Goal: Find specific page/section: Find specific page/section

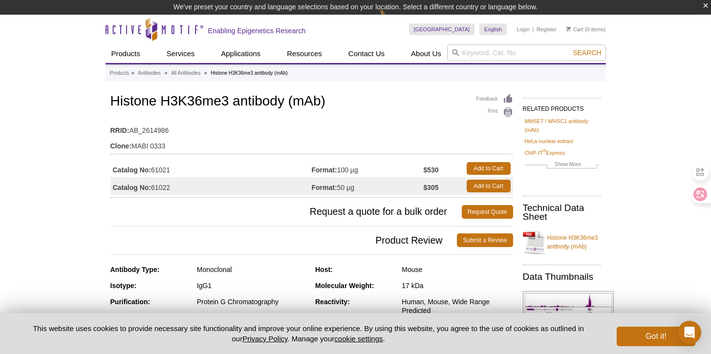
click at [474, 49] on input "search" at bounding box center [526, 52] width 159 height 17
type input "61361"
click at [570, 48] on button "Search" at bounding box center [587, 52] width 34 height 9
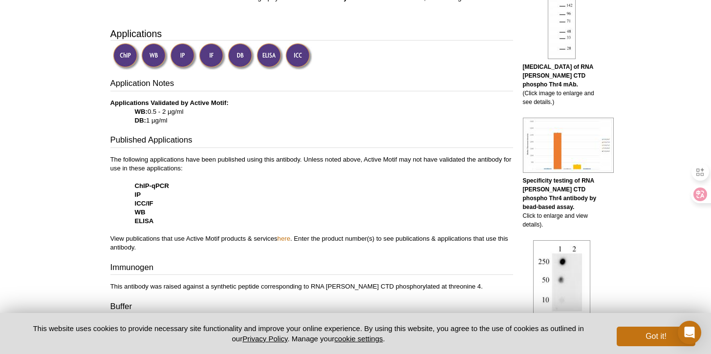
scroll to position [320, 0]
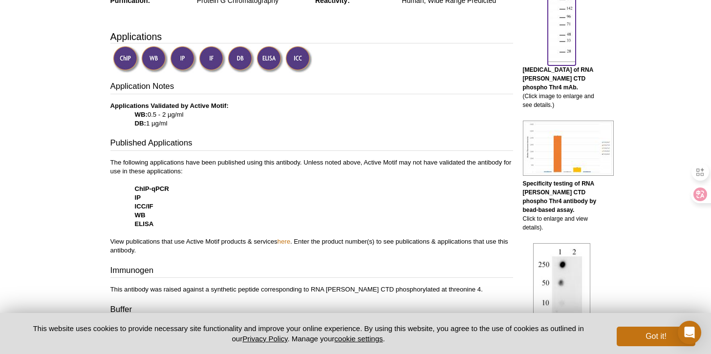
click at [558, 32] on img at bounding box center [562, 24] width 28 height 76
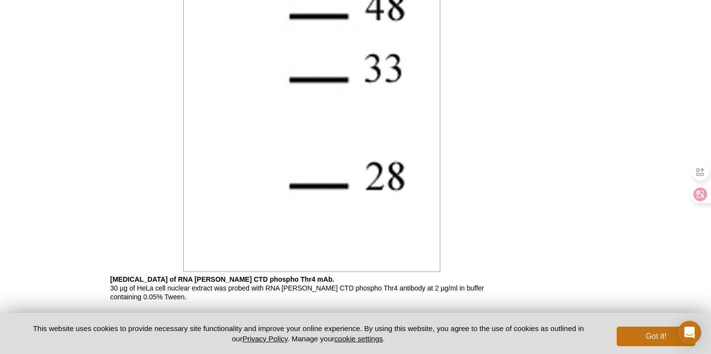
scroll to position [1224, 0]
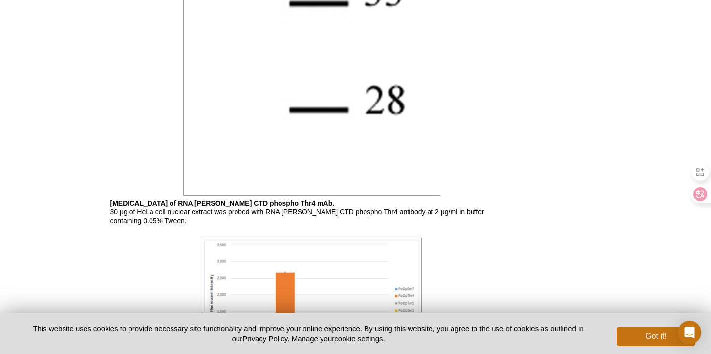
click at [653, 336] on button "Got it!" at bounding box center [656, 337] width 78 height 20
